Goal: Information Seeking & Learning: Learn about a topic

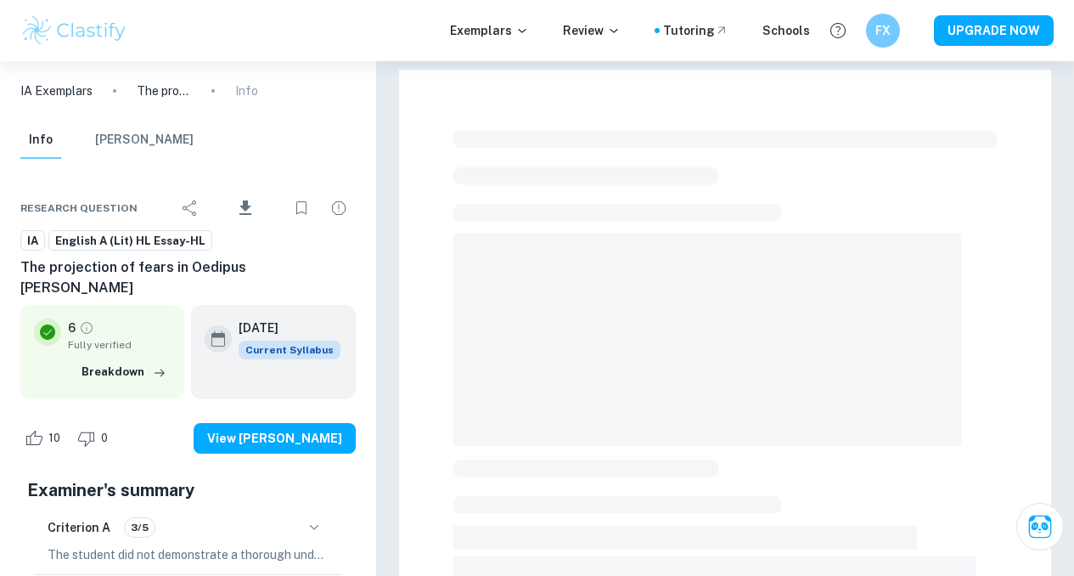
checkbox input "true"
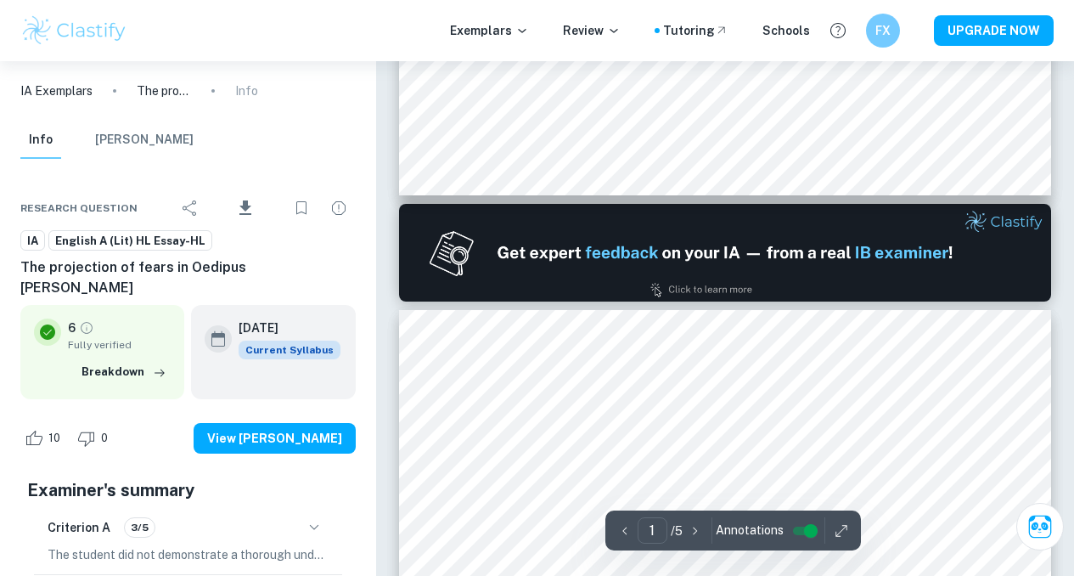
type input "2"
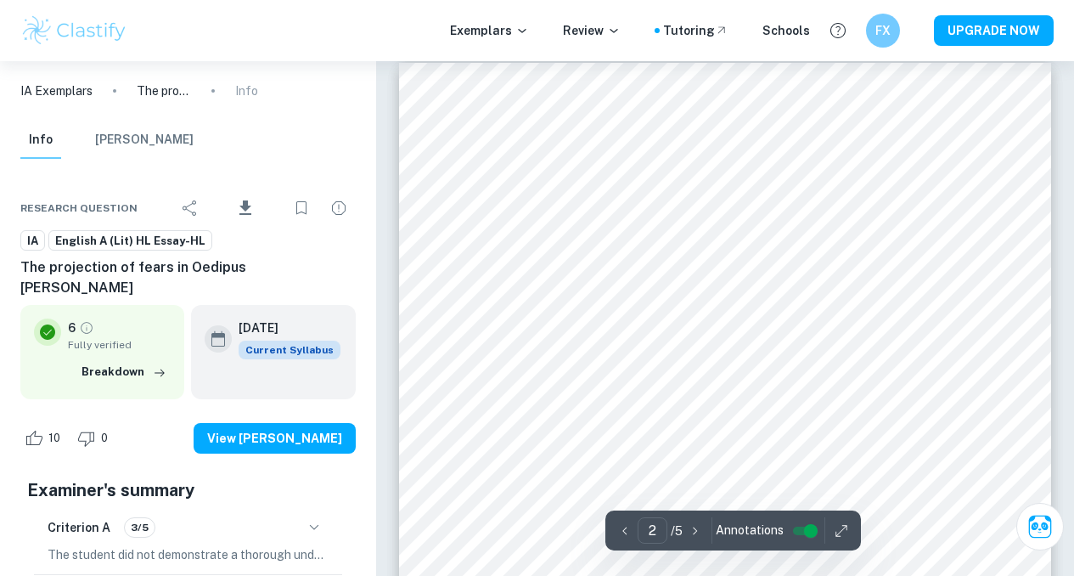
scroll to position [976, 0]
click at [119, 236] on span "English A (Lit) HL Essay-HL" at bounding box center [130, 241] width 162 height 17
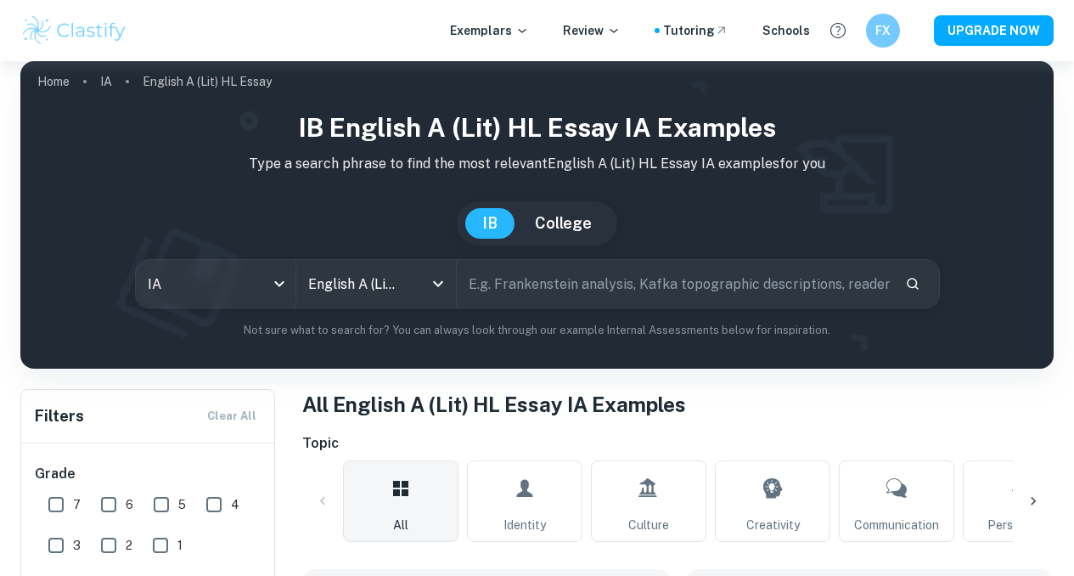
scroll to position [14, 0]
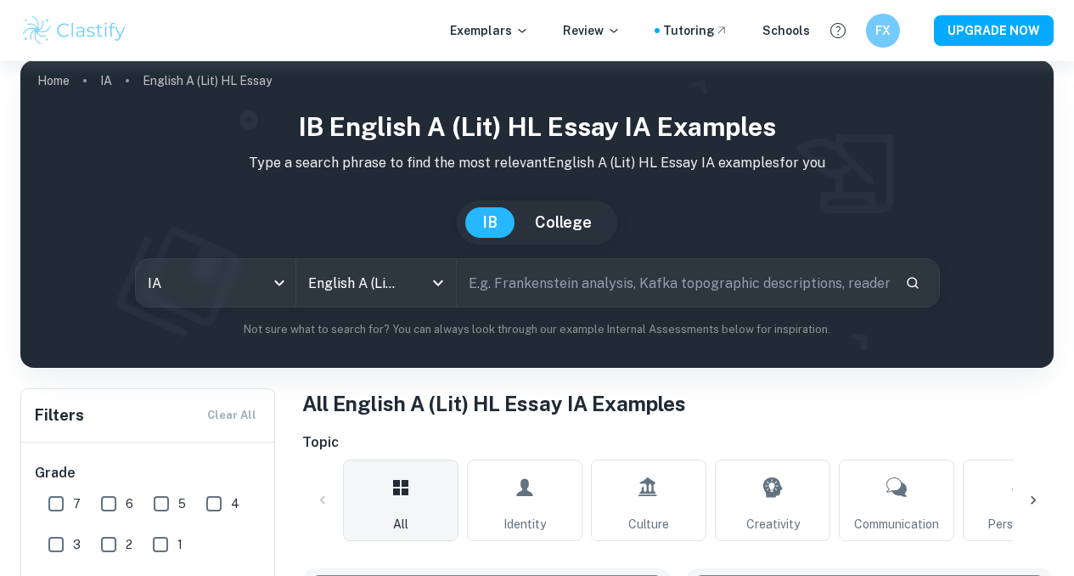
click at [529, 290] on input "text" at bounding box center [674, 283] width 435 height 48
type input "oedipus [PERSON_NAME]"
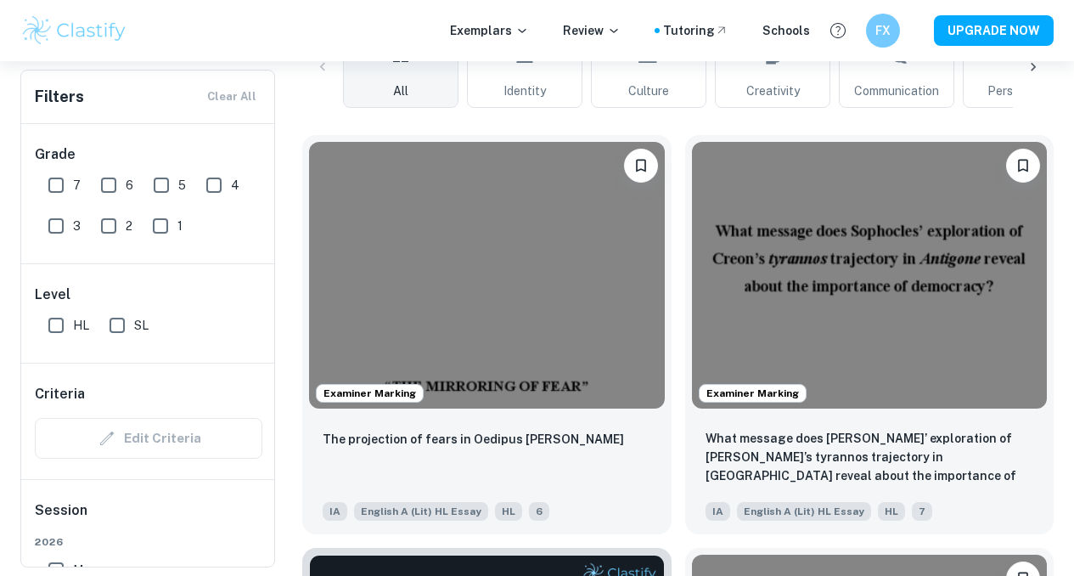
scroll to position [448, 0]
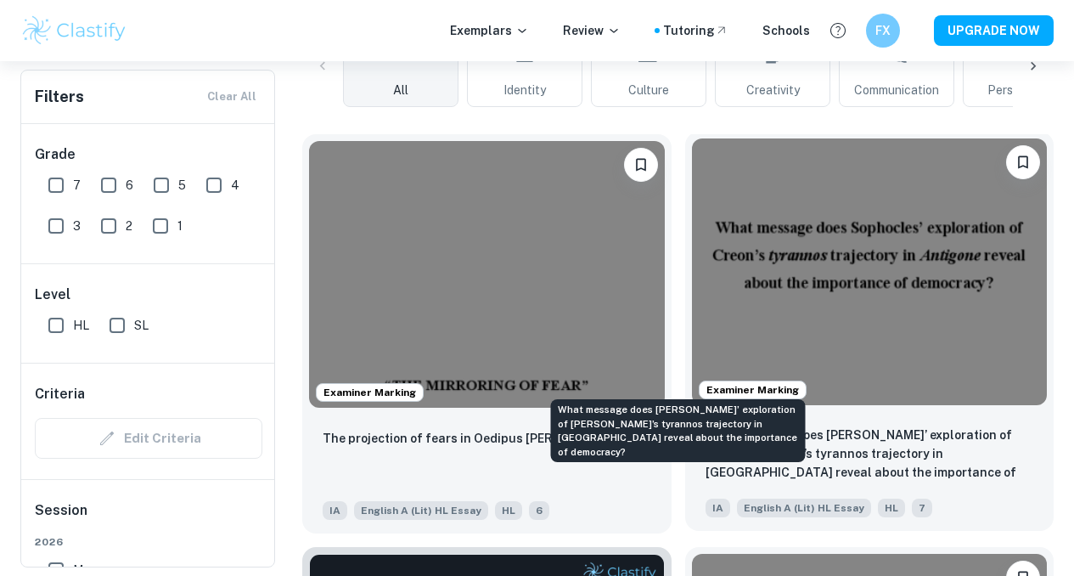
click at [706, 425] on p "What message does [PERSON_NAME]’ exploration of [PERSON_NAME]’s tyrannos trajec…" at bounding box center [870, 454] width 329 height 58
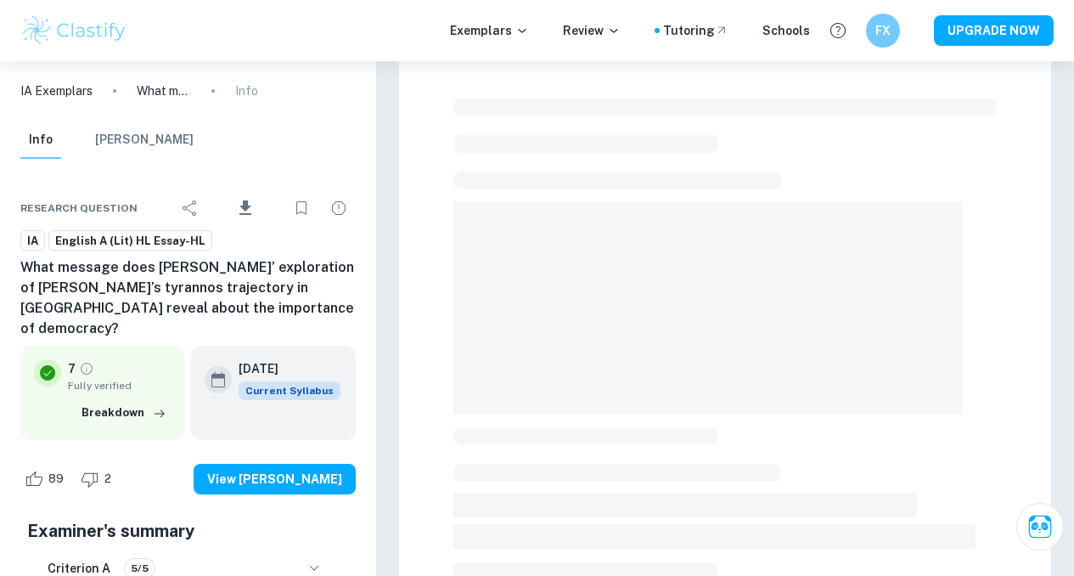
scroll to position [34, 0]
